Goal: Task Accomplishment & Management: Use online tool/utility

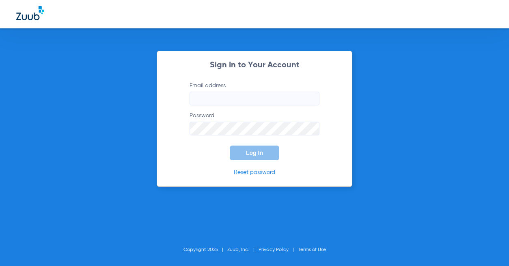
type input "[EMAIL_ADDRESS][DOMAIN_NAME]"
click at [251, 146] on button "Log In" at bounding box center [254, 153] width 49 height 15
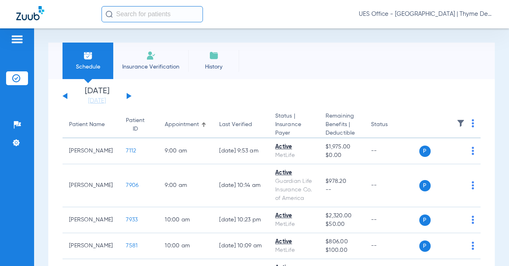
click at [145, 19] on input "text" at bounding box center [151, 14] width 101 height 16
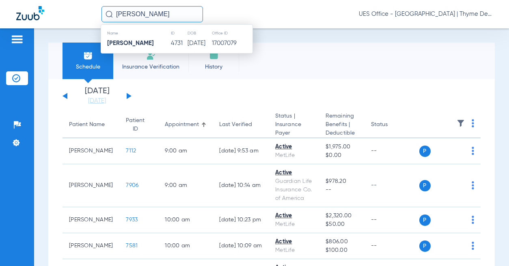
type input "[PERSON_NAME]"
click at [170, 43] on td "4731" at bounding box center [178, 43] width 17 height 11
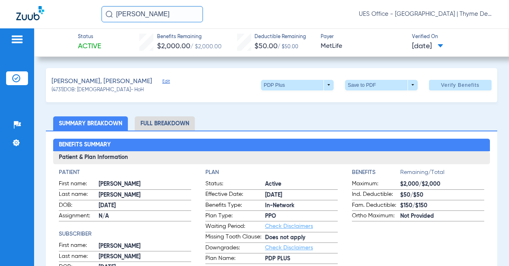
click at [440, 88] on span "Verify Benefits" at bounding box center [459, 85] width 39 height 6
